Goal: Task Accomplishment & Management: Use online tool/utility

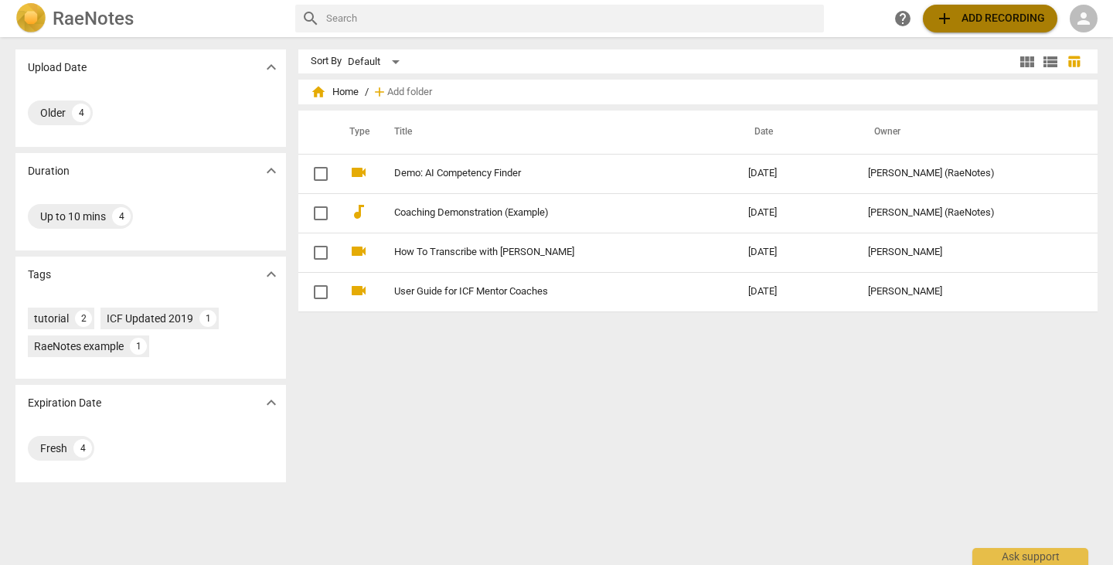
click at [980, 15] on span "add Add recording" at bounding box center [990, 18] width 110 height 19
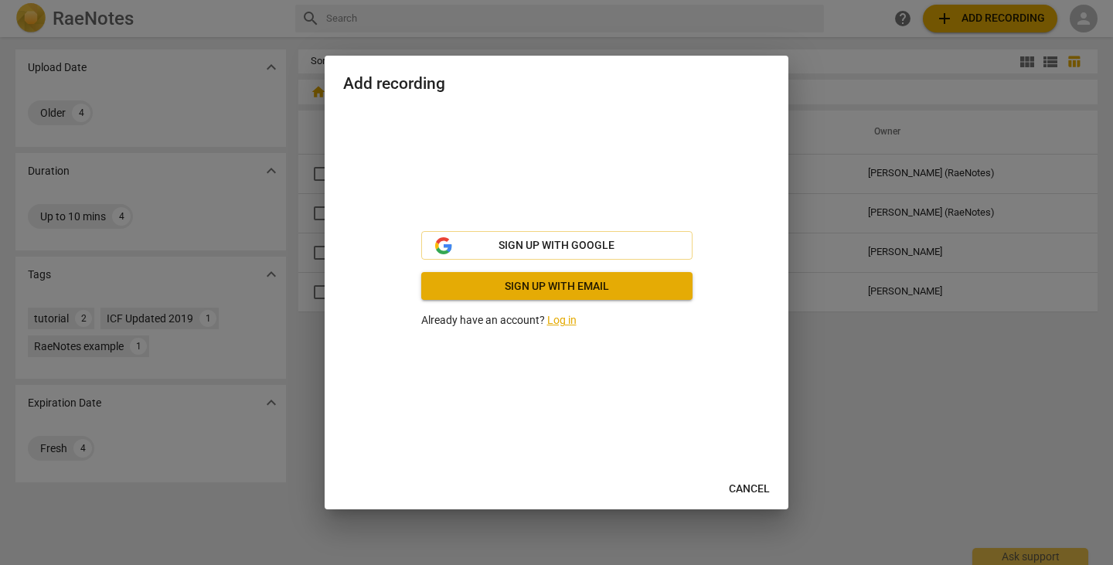
click at [563, 320] on link "Log in" at bounding box center [561, 320] width 29 height 12
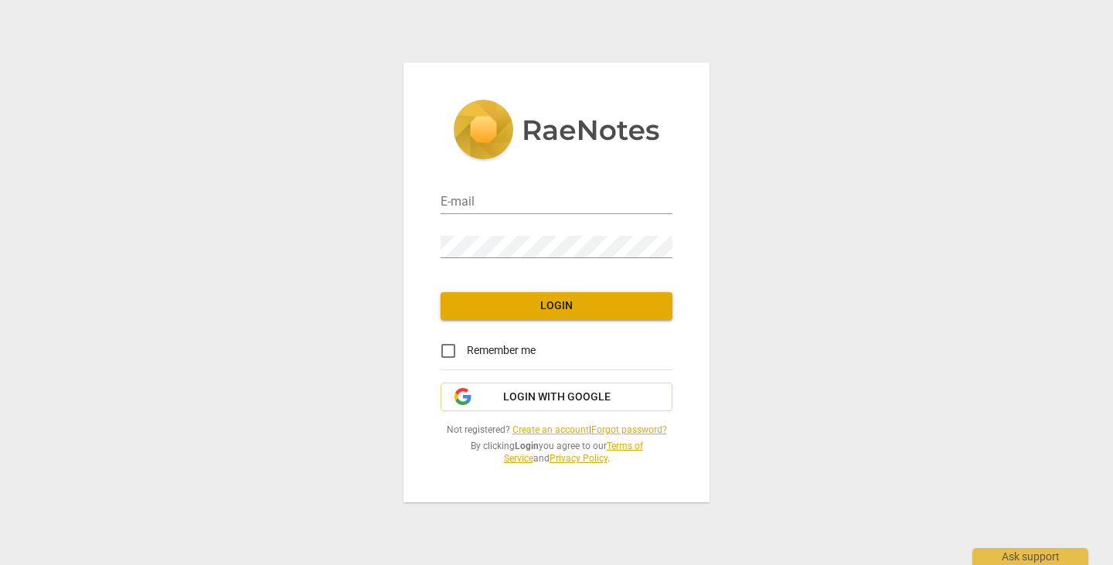
type input "[EMAIL_ADDRESS][DOMAIN_NAME]"
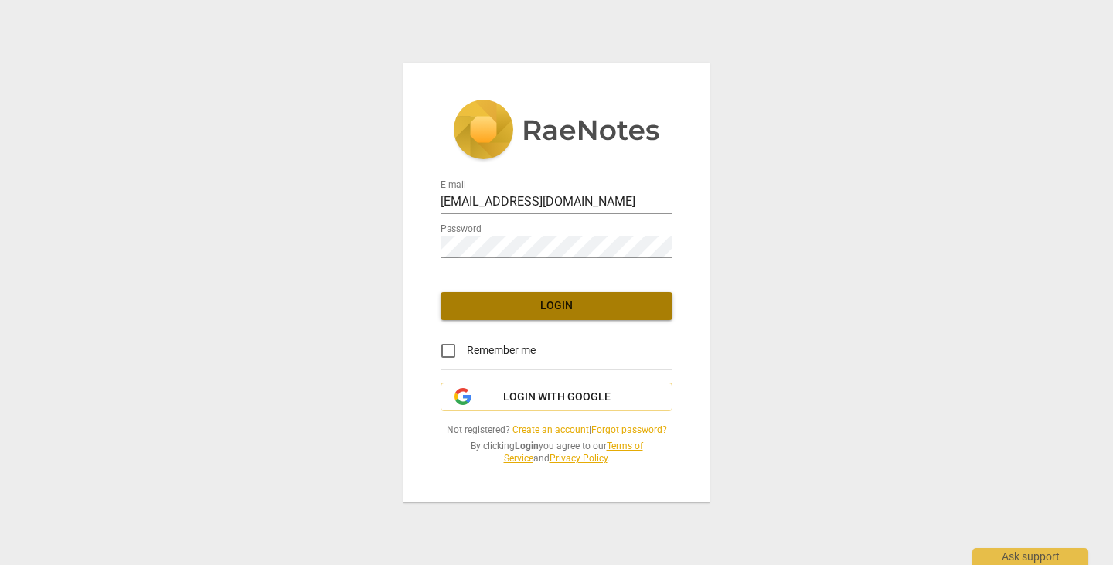
click at [556, 309] on span "Login" at bounding box center [556, 305] width 207 height 15
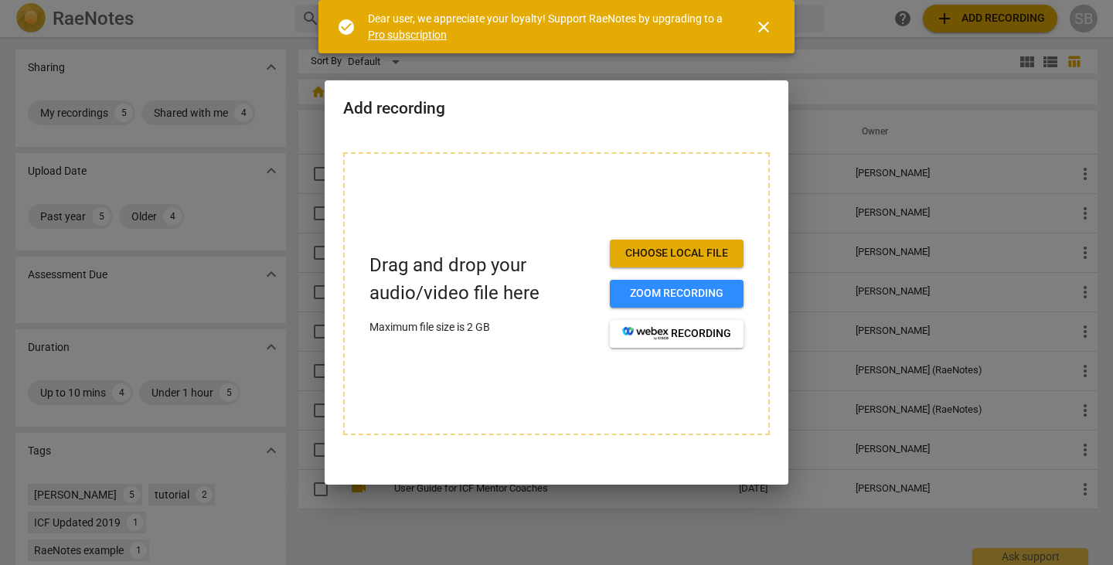
click at [763, 25] on span "close" at bounding box center [763, 27] width 19 height 19
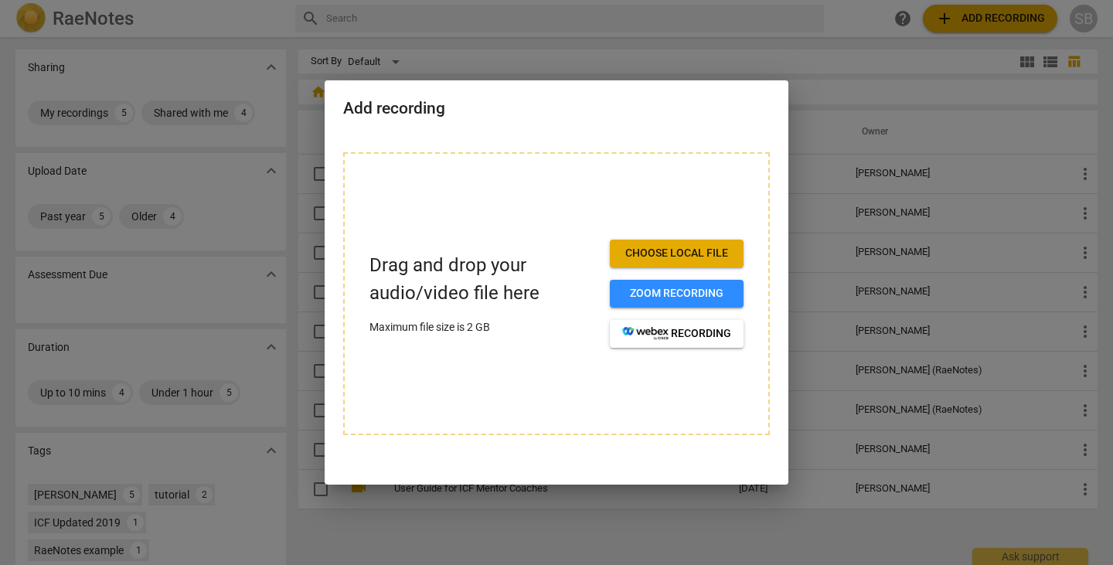
click at [676, 249] on span "Choose local file" at bounding box center [676, 253] width 109 height 15
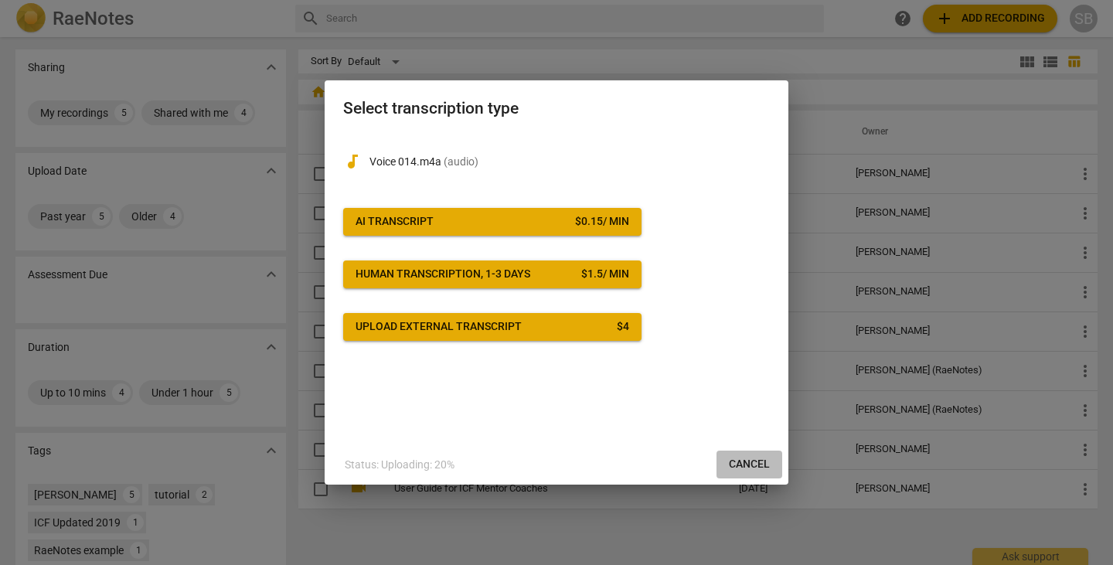
click at [749, 465] on span "Cancel" at bounding box center [749, 464] width 41 height 15
